Goal: Task Accomplishment & Management: Use online tool/utility

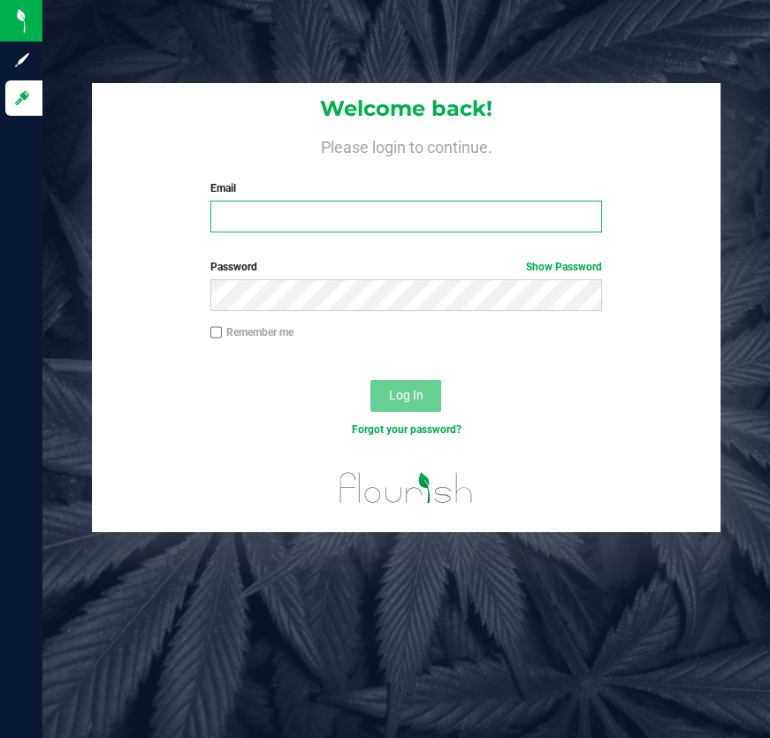
click at [227, 209] on input "Email" at bounding box center [406, 217] width 393 height 32
type input "[EMAIL_ADDRESS][DOMAIN_NAME]"
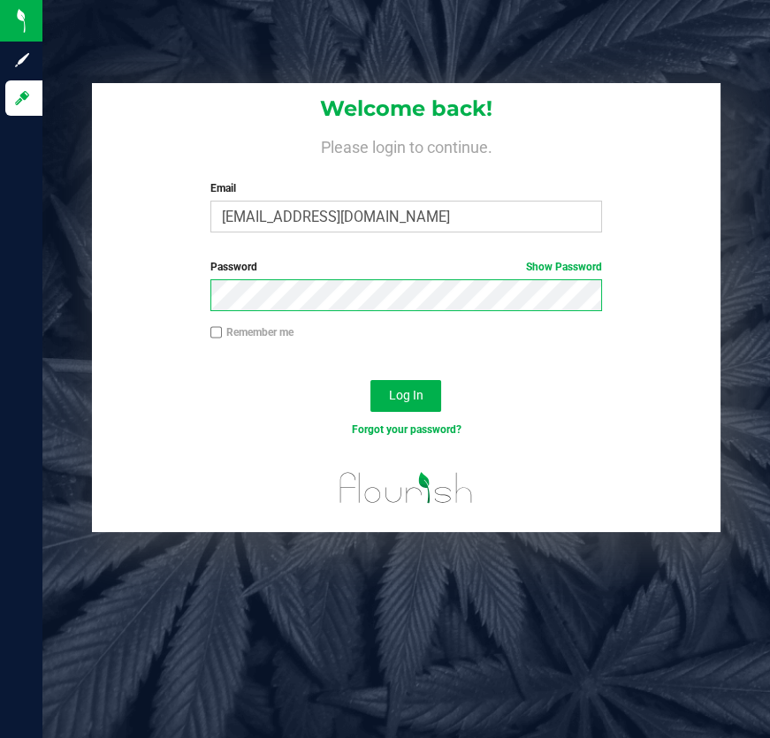
click at [371, 380] on button "Log In" at bounding box center [406, 396] width 71 height 32
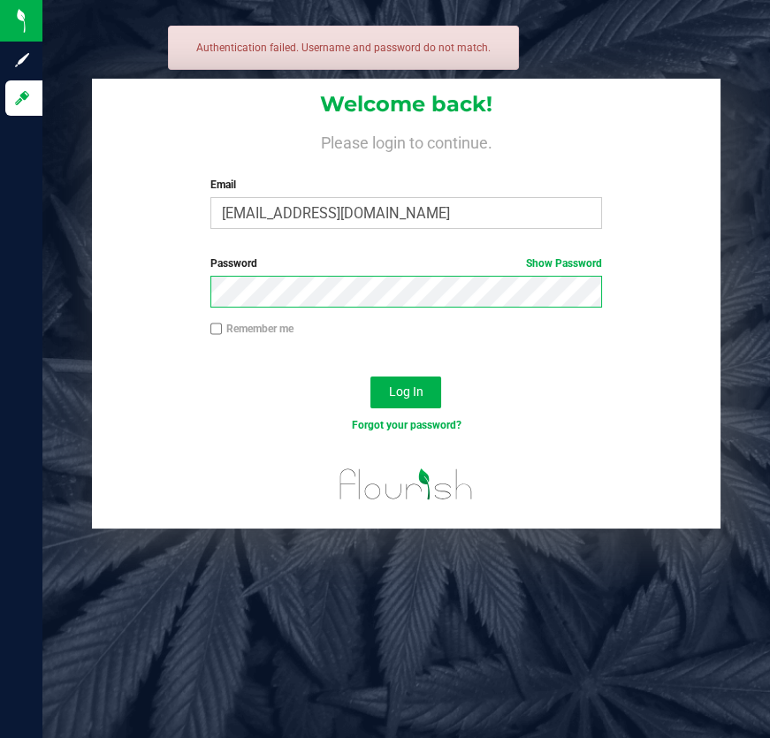
click at [371, 377] on button "Log In" at bounding box center [406, 393] width 71 height 32
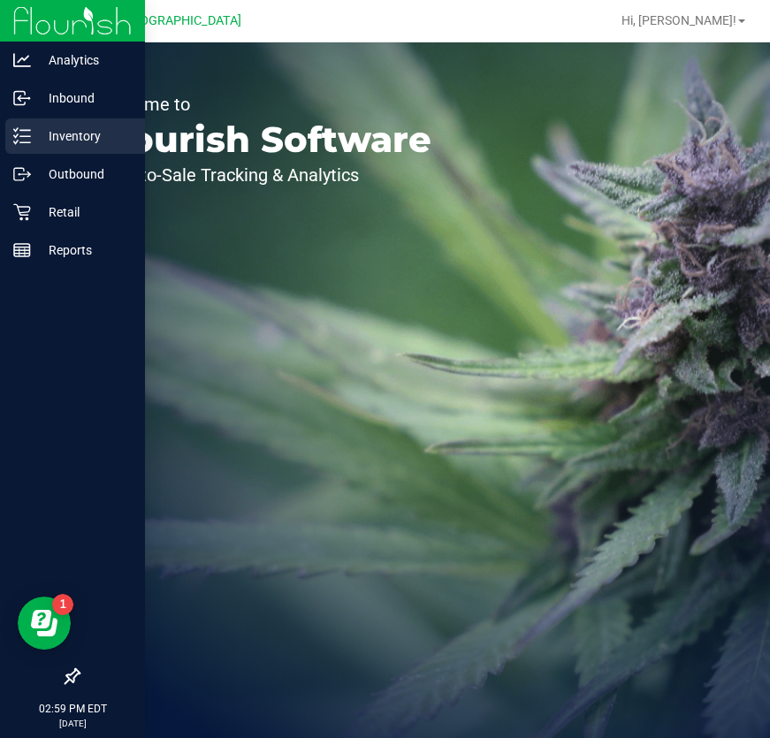
click at [50, 135] on p "Inventory" at bounding box center [84, 136] width 106 height 21
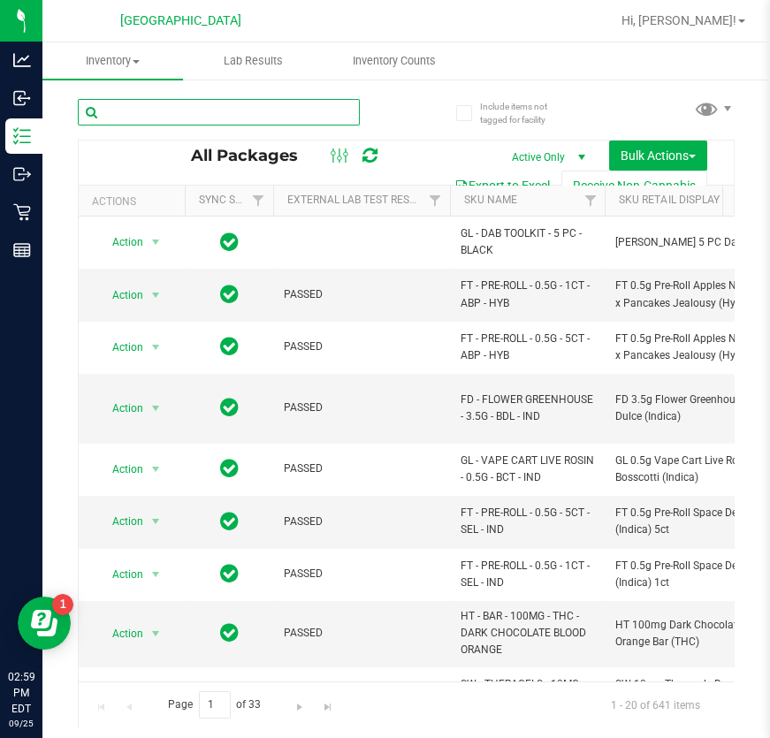
click at [183, 114] on input "text" at bounding box center [219, 112] width 282 height 27
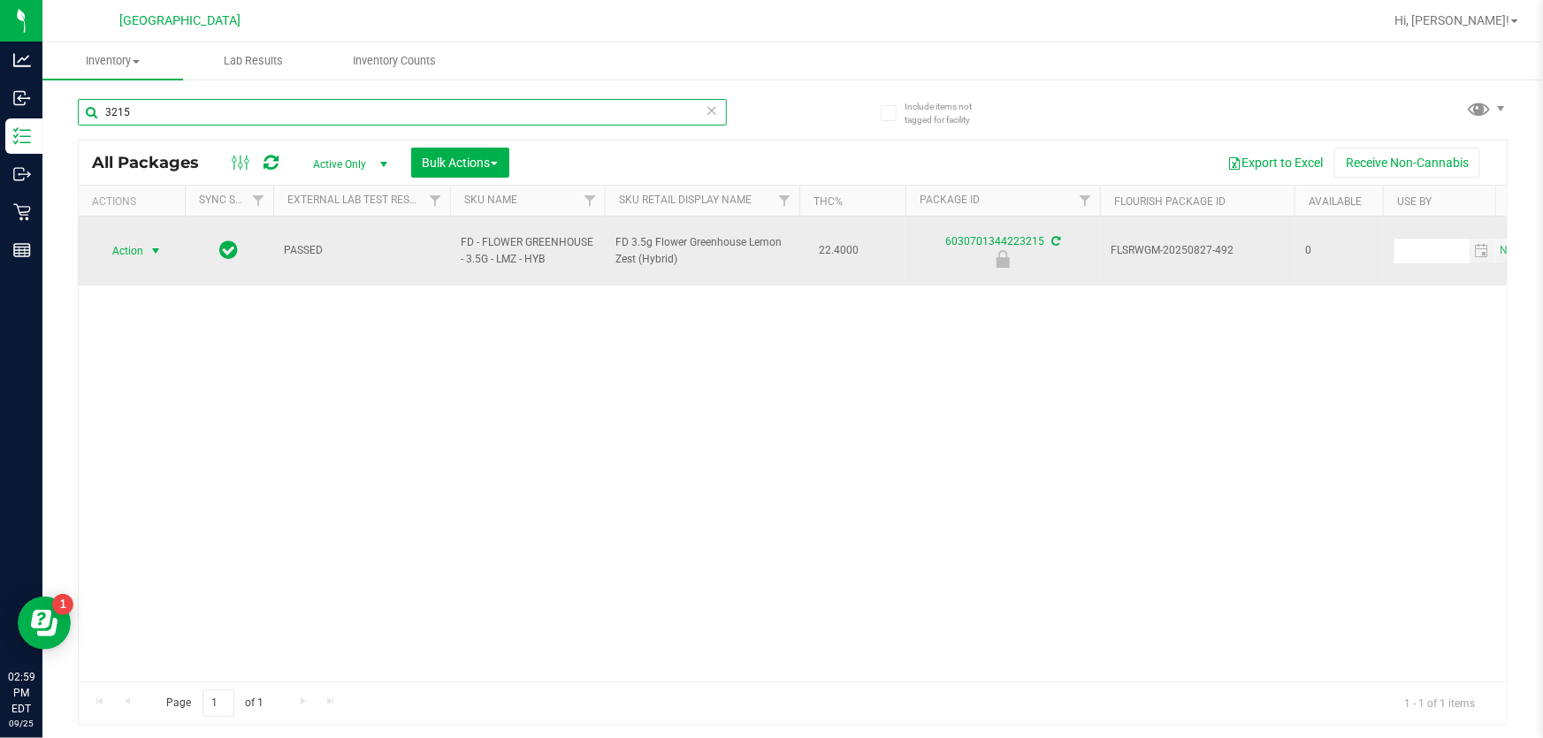
type input "3215"
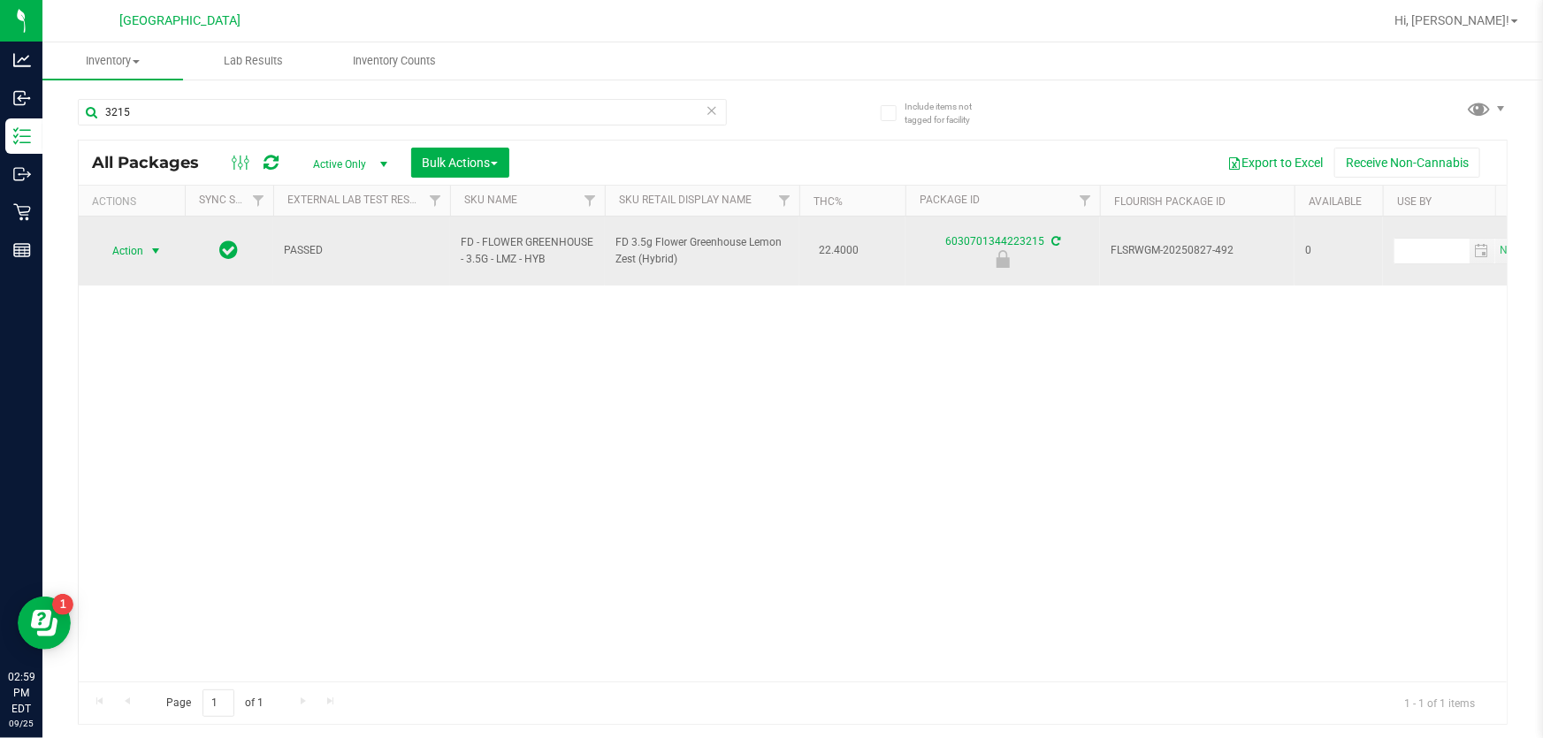
click at [134, 240] on span "Action" at bounding box center [120, 251] width 48 height 25
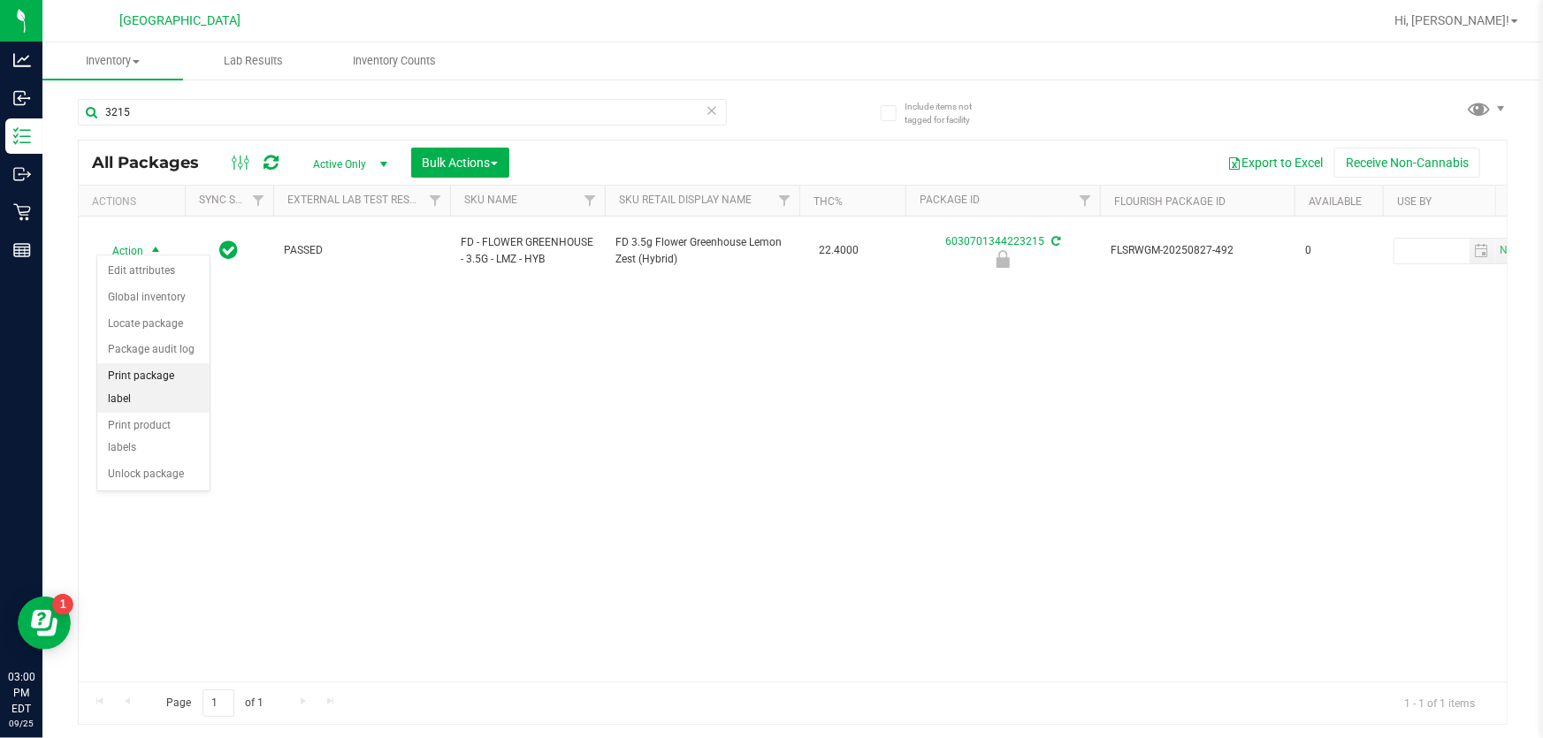
click at [173, 367] on li "Print package label" at bounding box center [153, 387] width 112 height 49
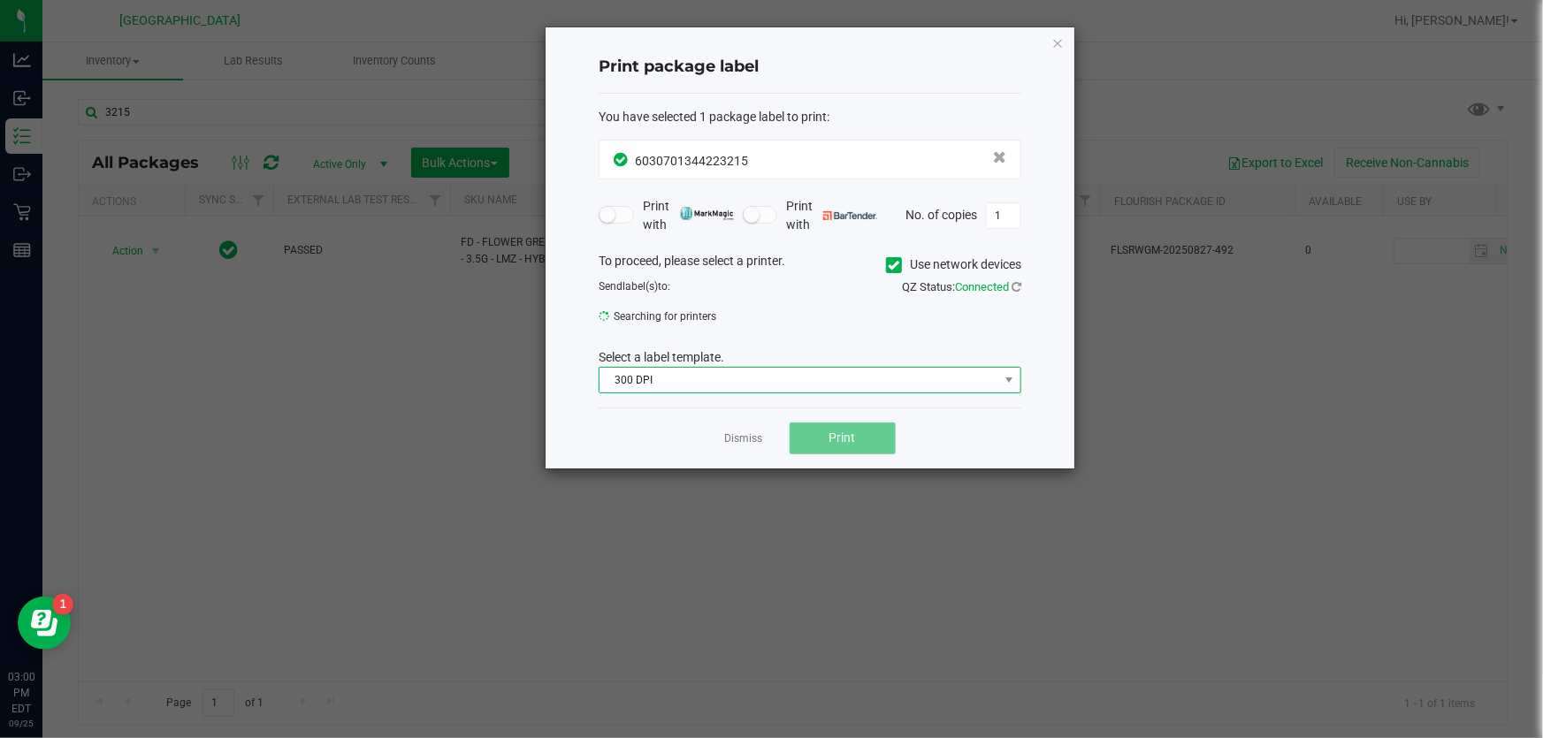
click at [627, 373] on span "300 DPI" at bounding box center [799, 380] width 399 height 25
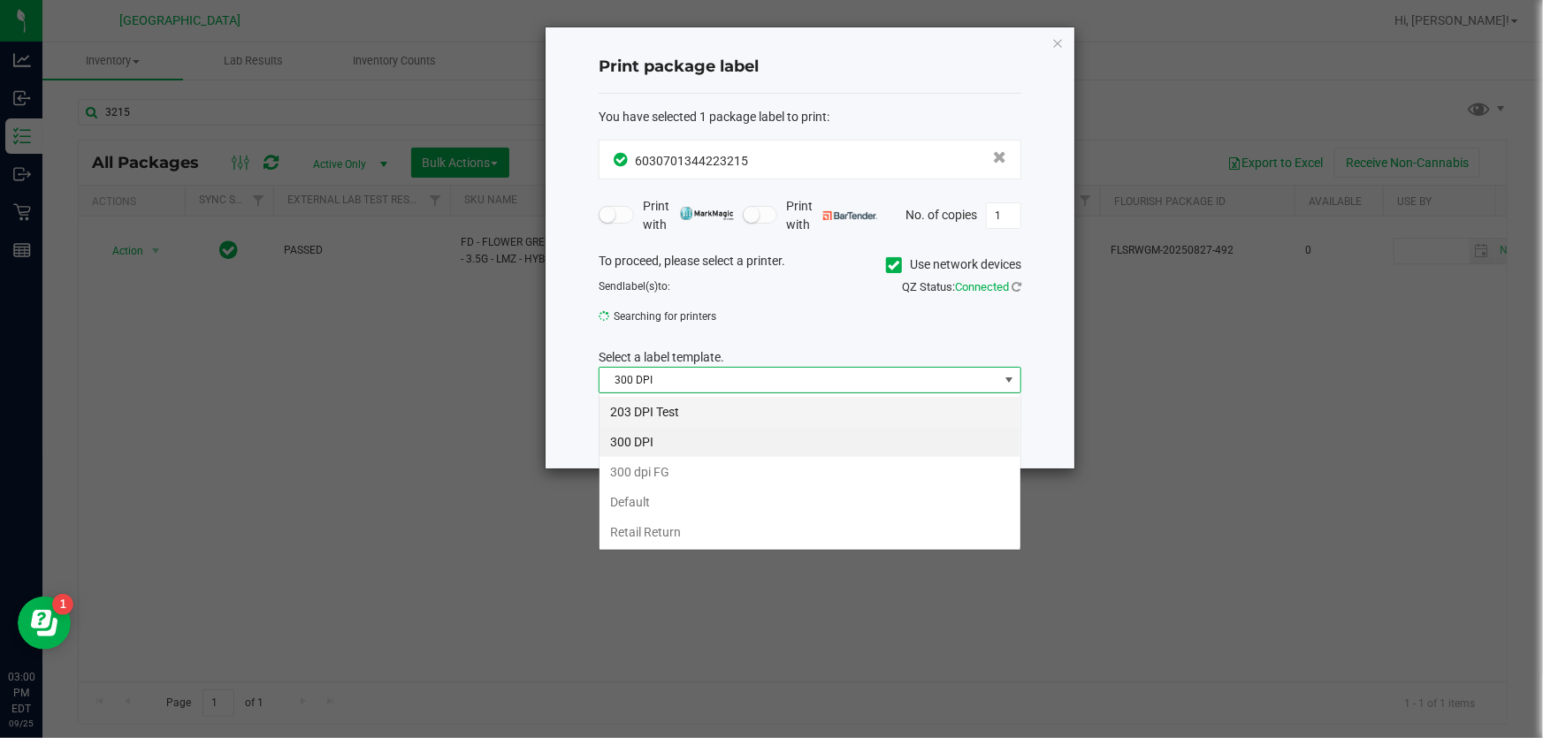
scroll to position [27, 423]
click at [649, 409] on li "203 DPI Test" at bounding box center [810, 412] width 421 height 30
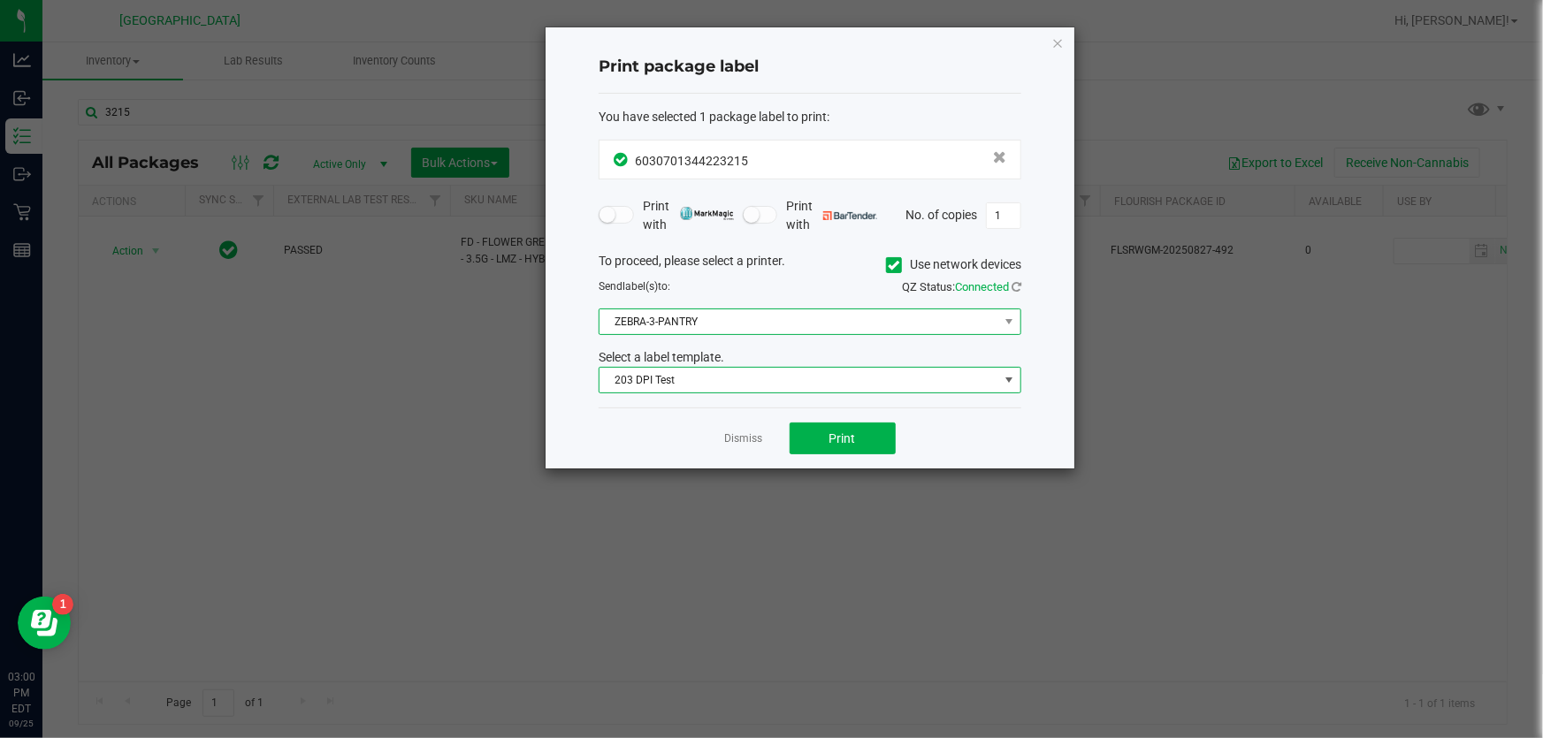
click at [685, 328] on span "ZEBRA-3-PANTRY" at bounding box center [799, 322] width 399 height 25
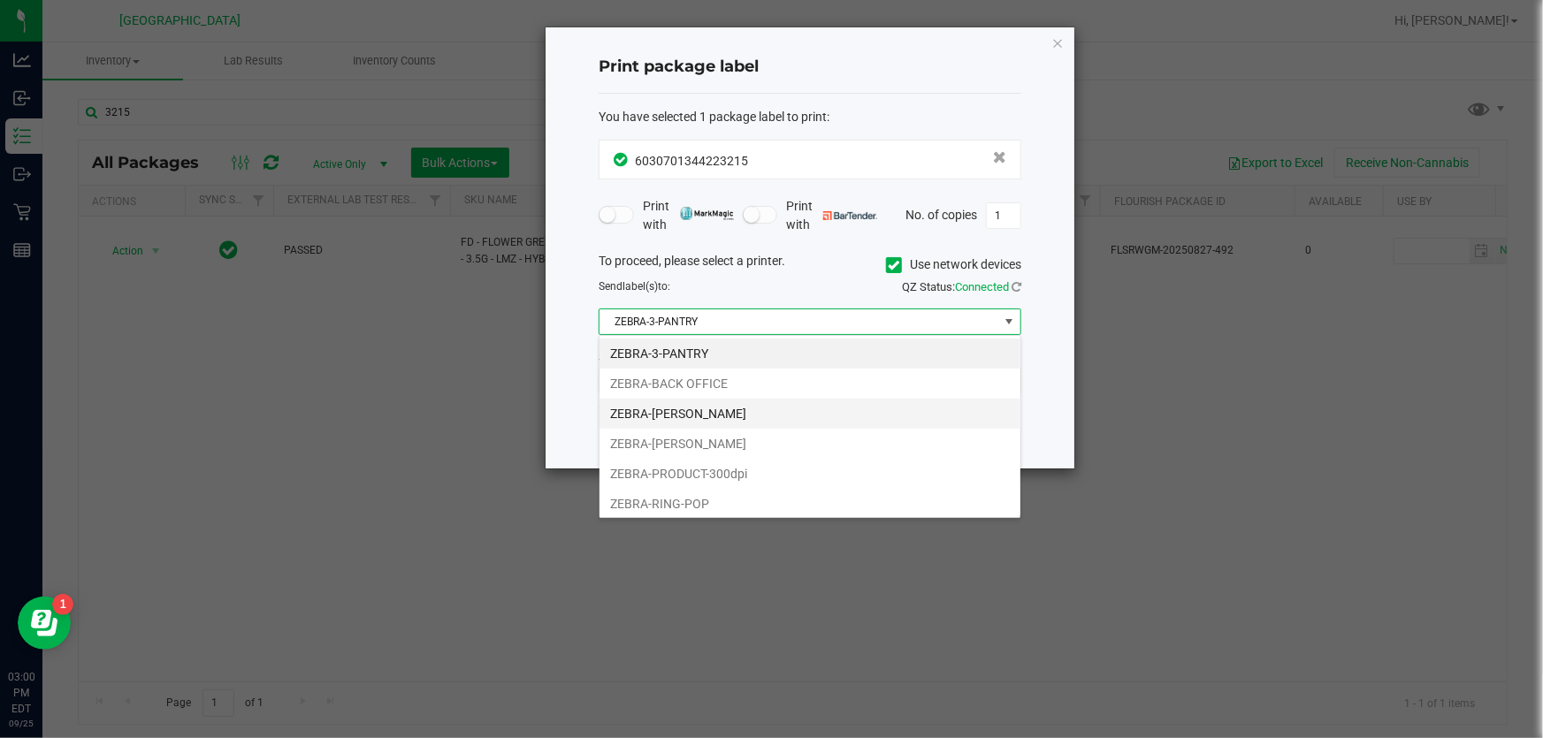
click at [695, 422] on li "ZEBRA-[PERSON_NAME]" at bounding box center [810, 414] width 421 height 30
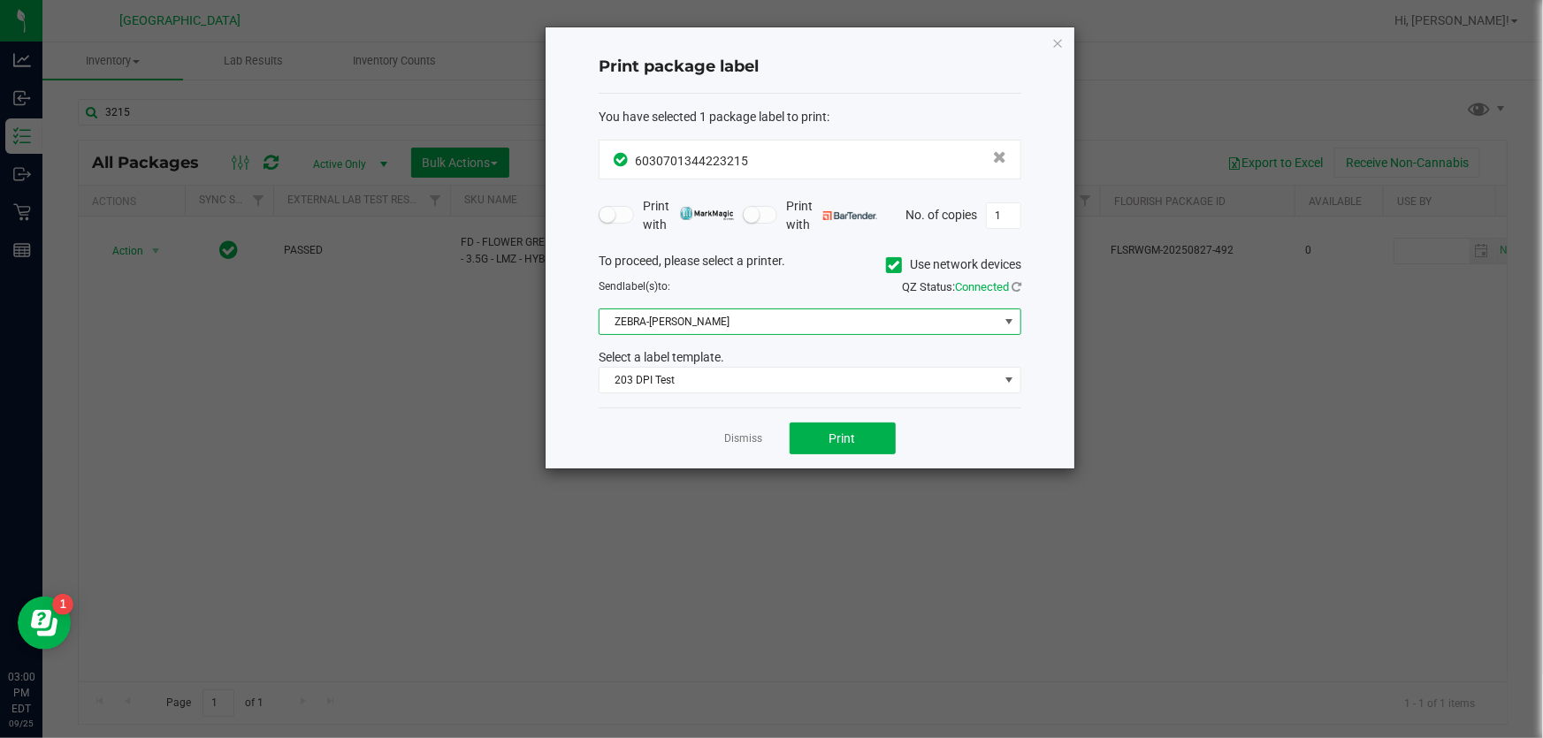
drag, startPoint x: 621, startPoint y: 433, endPoint x: 651, endPoint y: 427, distance: 30.7
click at [622, 433] on div "Dismiss Print" at bounding box center [810, 438] width 423 height 61
click at [769, 440] on span "Print" at bounding box center [843, 439] width 27 height 14
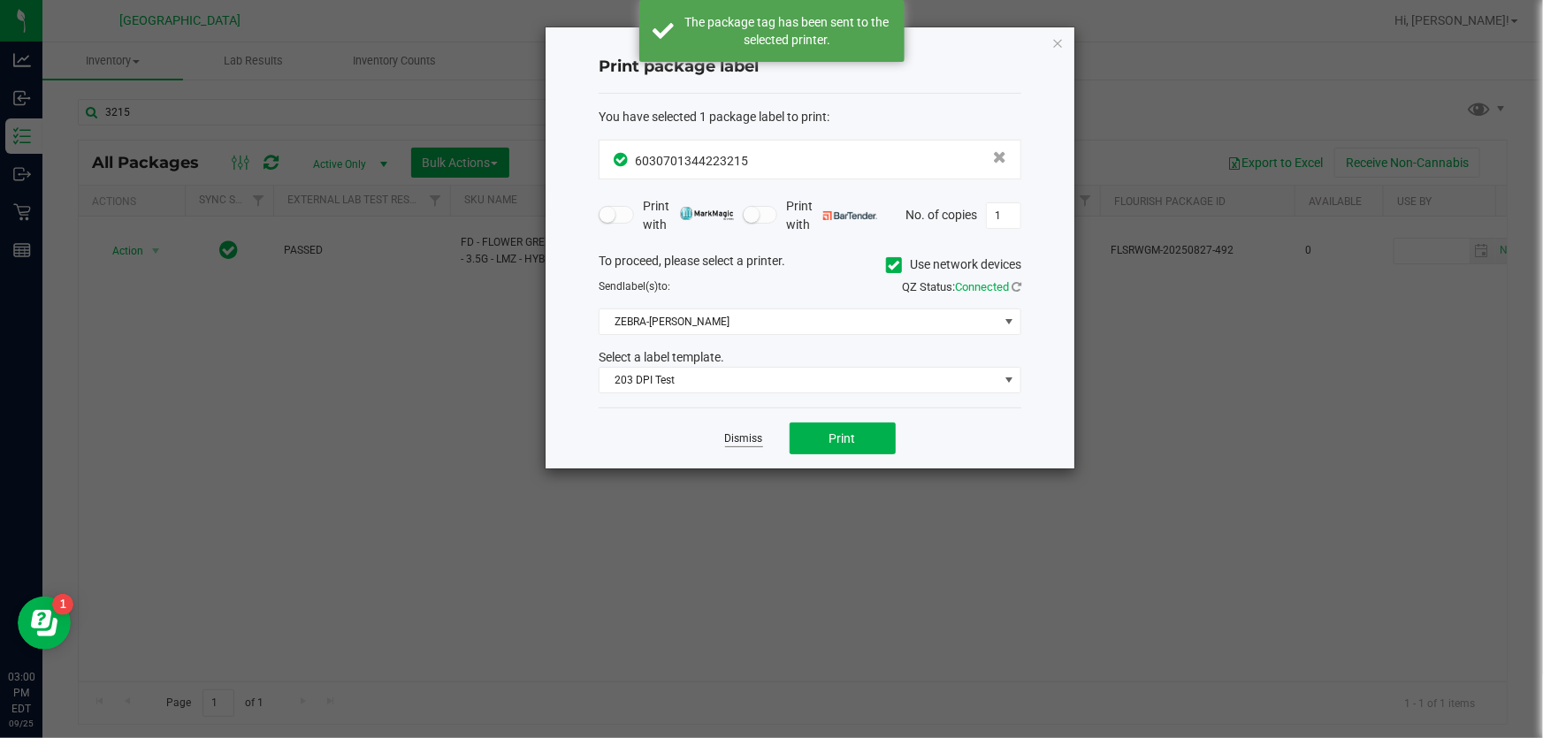
click at [753, 441] on link "Dismiss" at bounding box center [744, 439] width 38 height 15
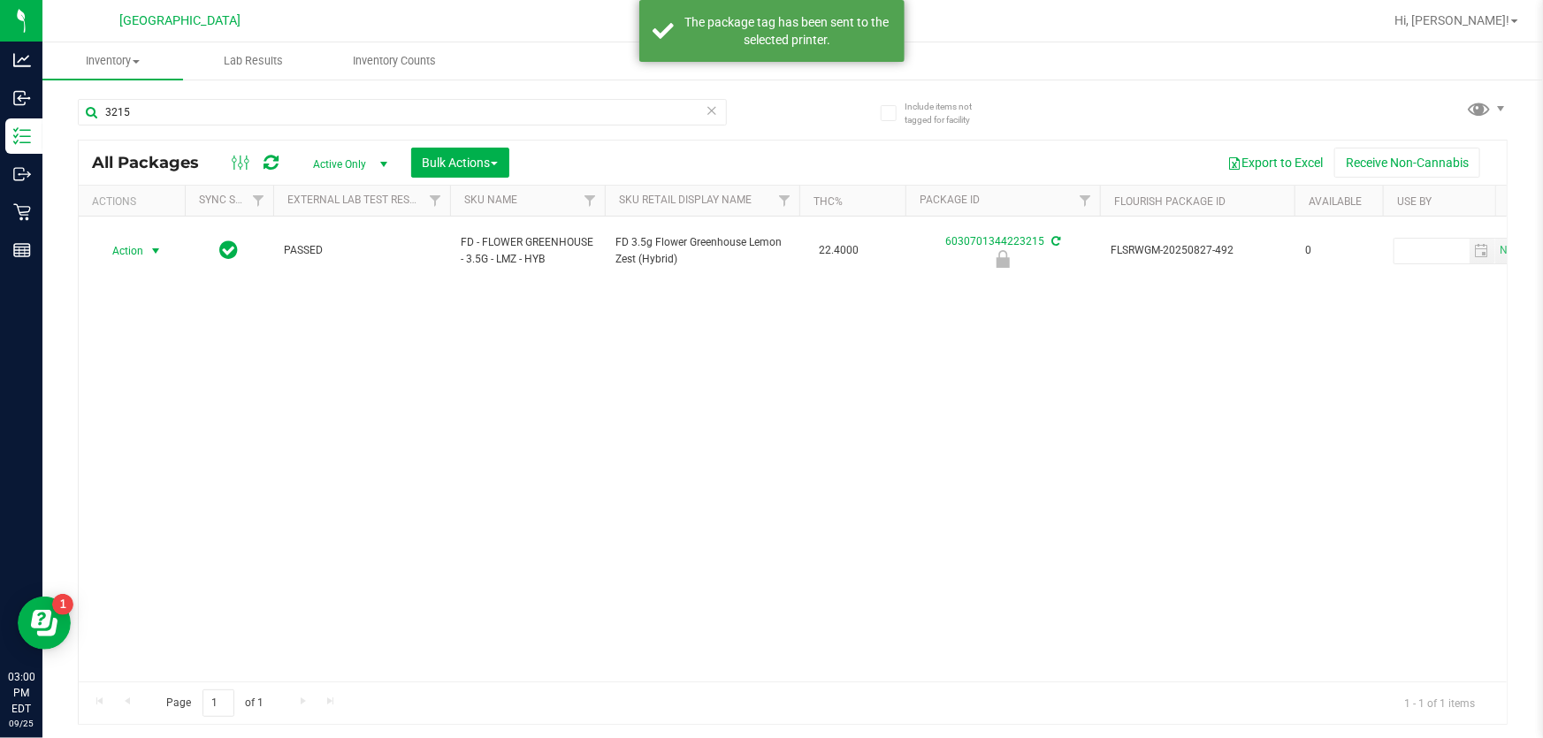
click at [379, 431] on div "Action Action Edit attributes Global inventory Locate package Package audit log…" at bounding box center [793, 449] width 1428 height 465
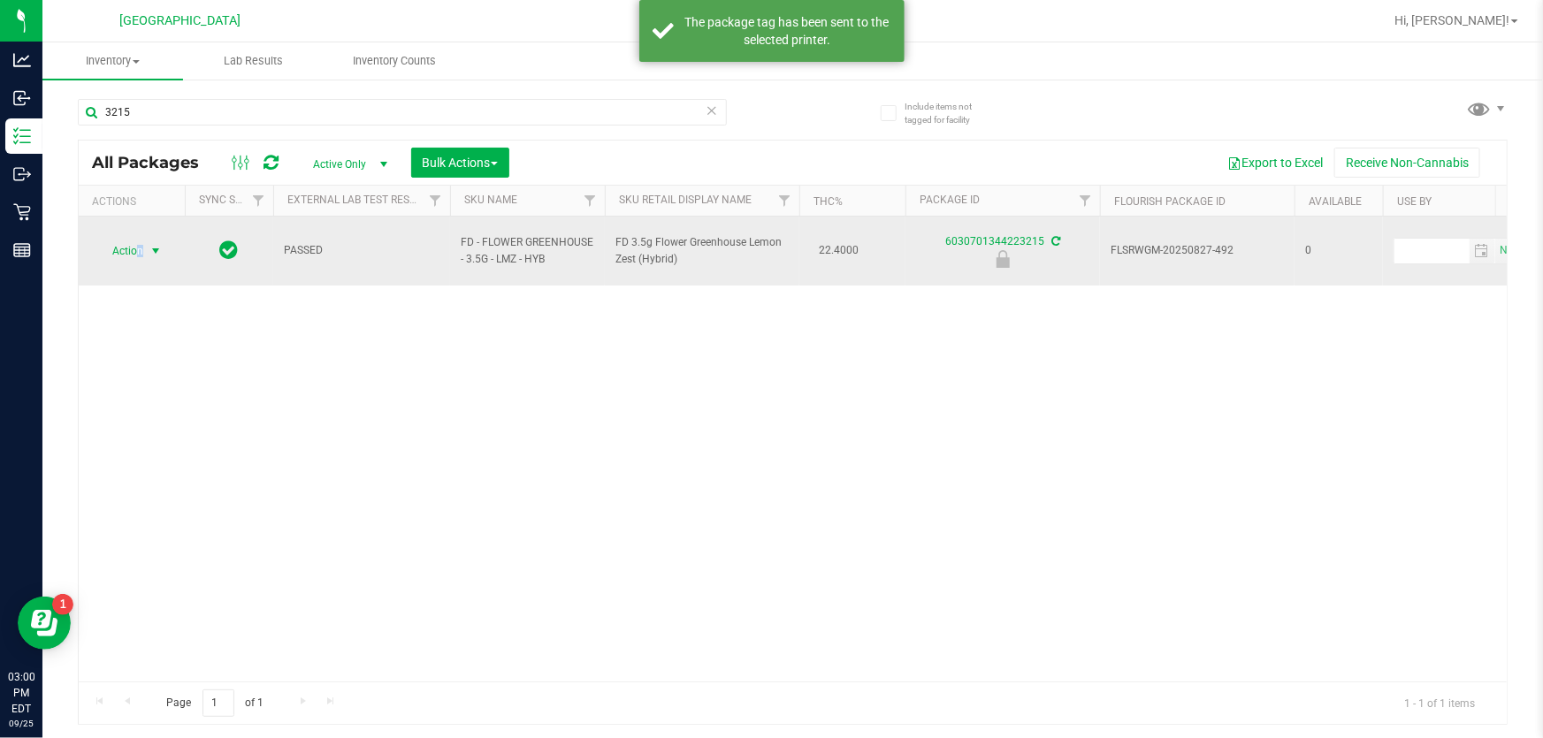
click at [141, 241] on span "Action" at bounding box center [120, 251] width 48 height 25
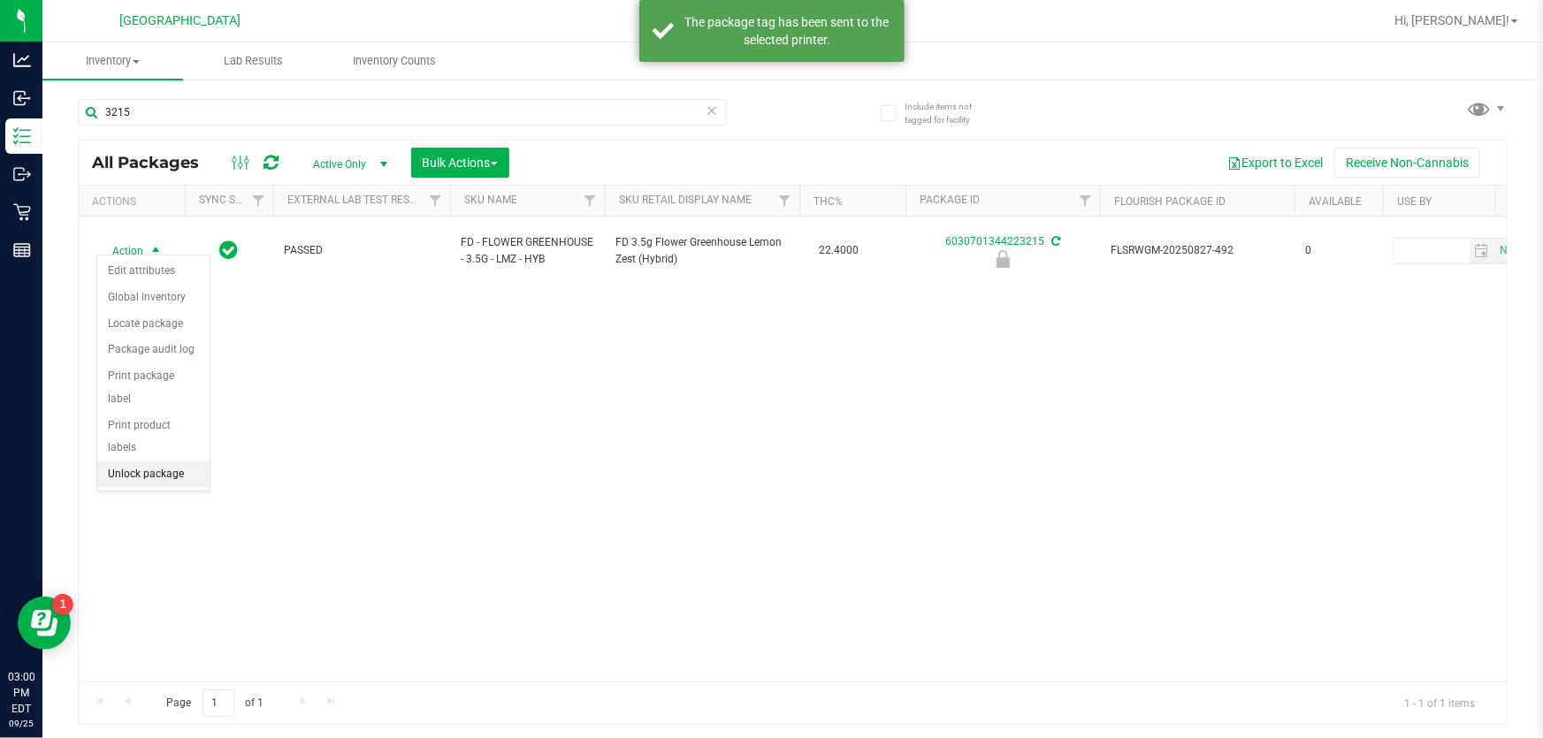
drag, startPoint x: 135, startPoint y: 458, endPoint x: 126, endPoint y: 451, distance: 11.3
click at [134, 462] on li "Unlock package" at bounding box center [153, 475] width 112 height 27
